Goal: Find specific page/section: Find specific page/section

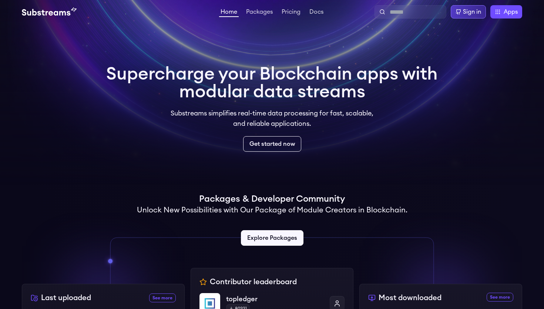
click at [466, 11] on div "Sign in" at bounding box center [472, 11] width 18 height 9
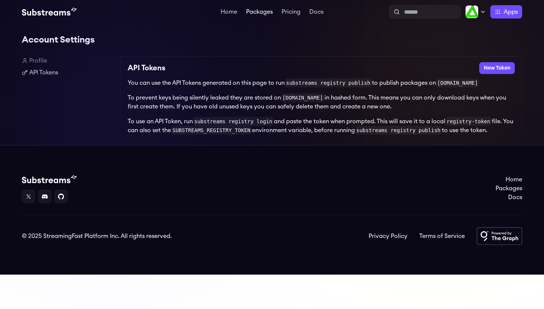
click at [263, 10] on link "Packages" at bounding box center [259, 12] width 30 height 7
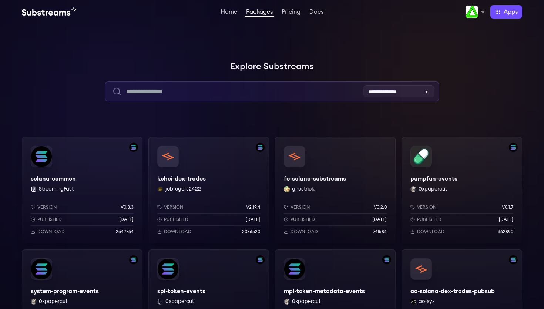
click at [229, 91] on input "text" at bounding box center [271, 91] width 333 height 20
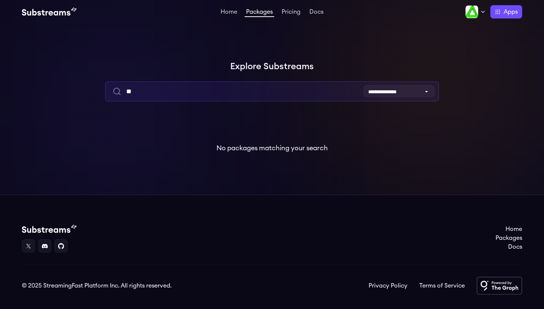
type input "*"
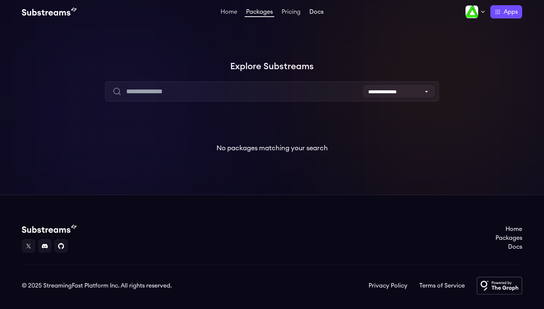
click at [319, 11] on link "Docs" at bounding box center [316, 12] width 17 height 7
